Goal: Task Accomplishment & Management: Manage account settings

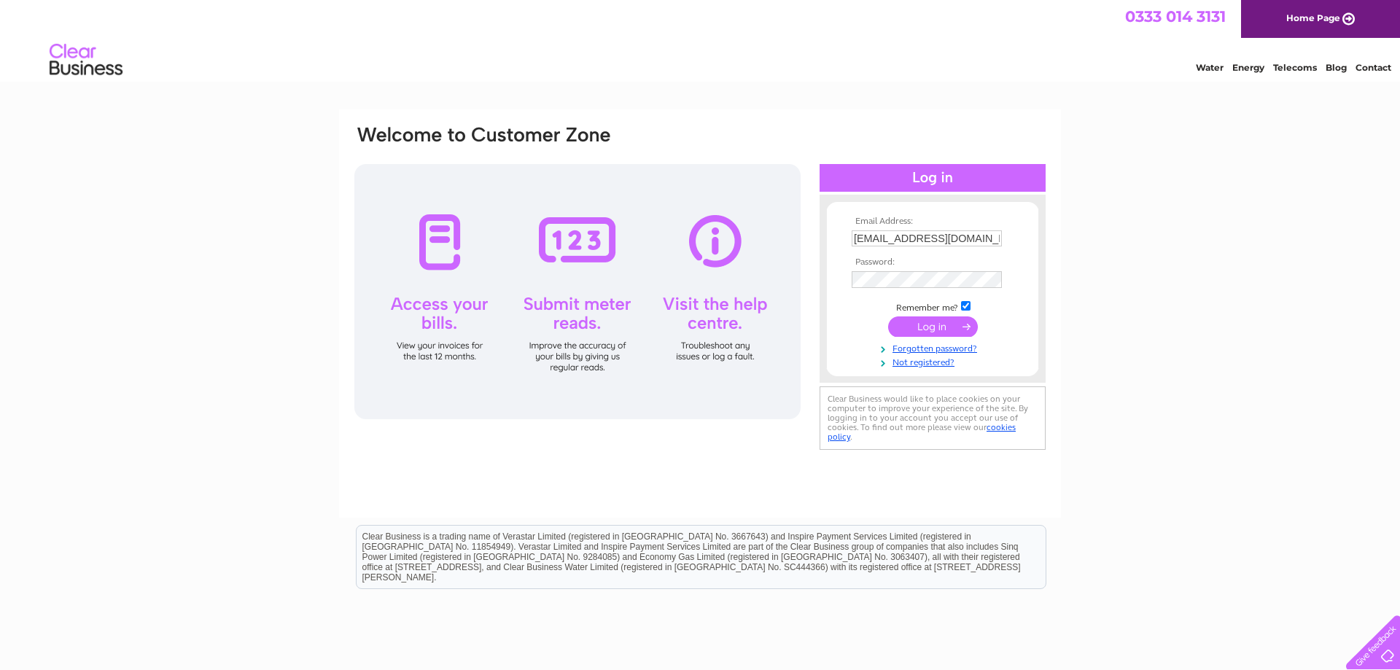
click at [941, 332] on input "submit" at bounding box center [933, 326] width 90 height 20
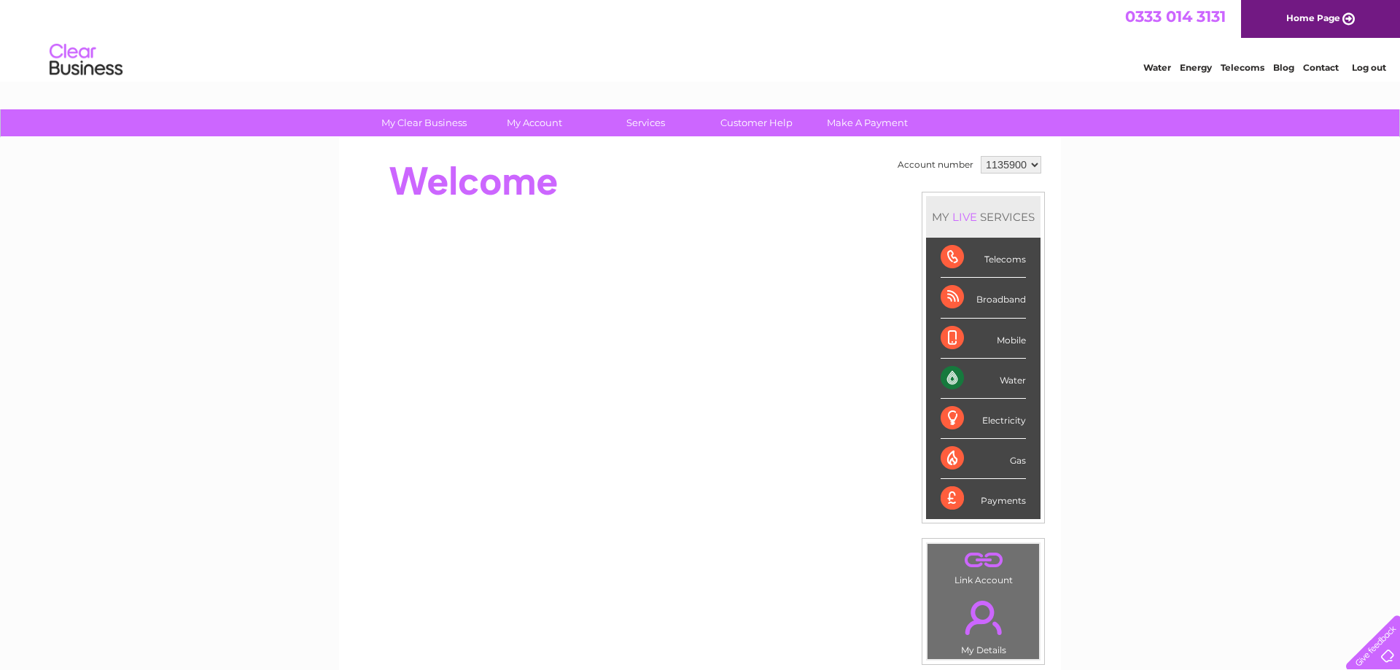
click at [794, 173] on div at bounding box center [618, 181] width 531 height 58
click at [806, 47] on div "Water Energy Telecoms Blog Contact Log out" at bounding box center [700, 61] width 1400 height 47
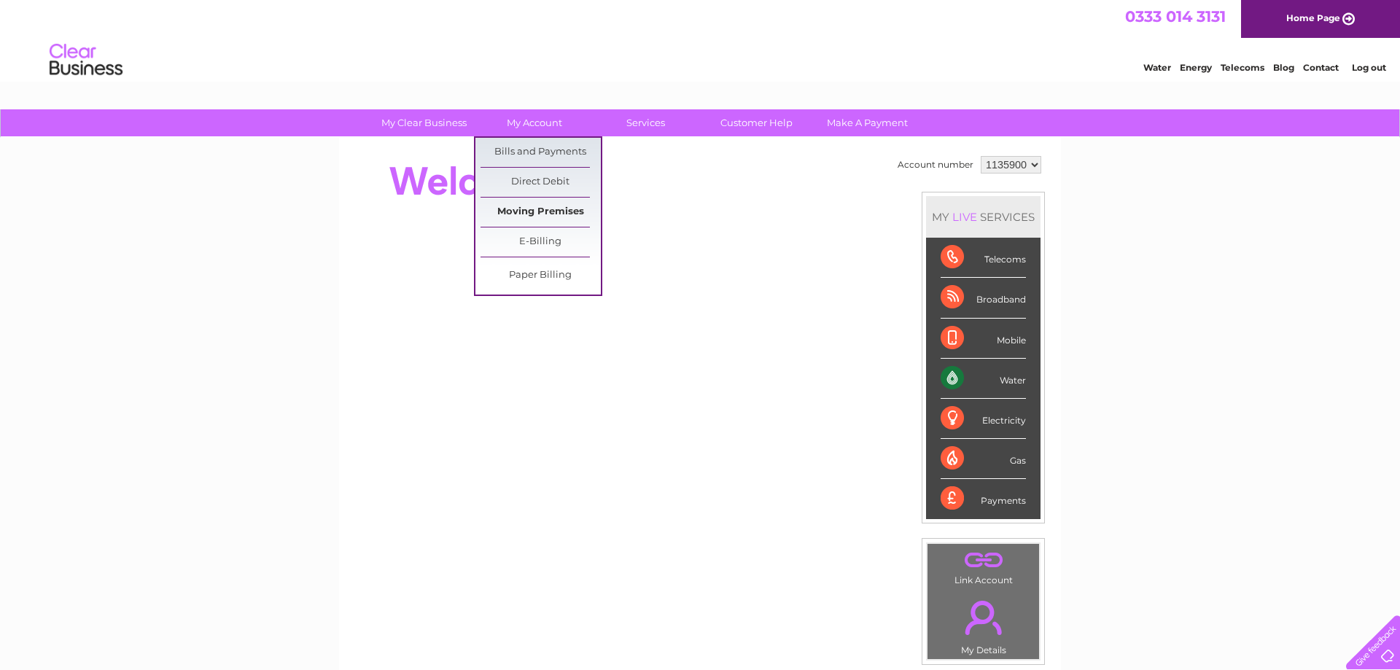
click at [550, 211] on link "Moving Premises" at bounding box center [540, 212] width 120 height 29
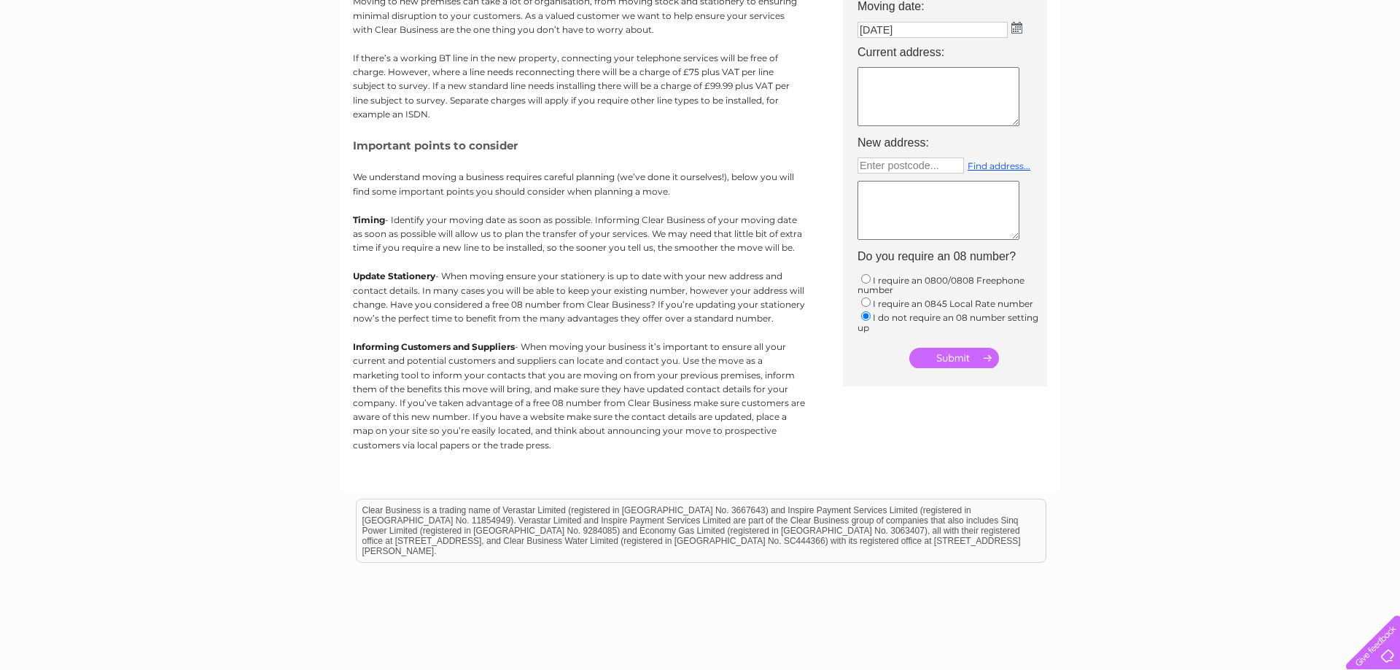
scroll to position [149, 0]
